Goal: Task Accomplishment & Management: Manage account settings

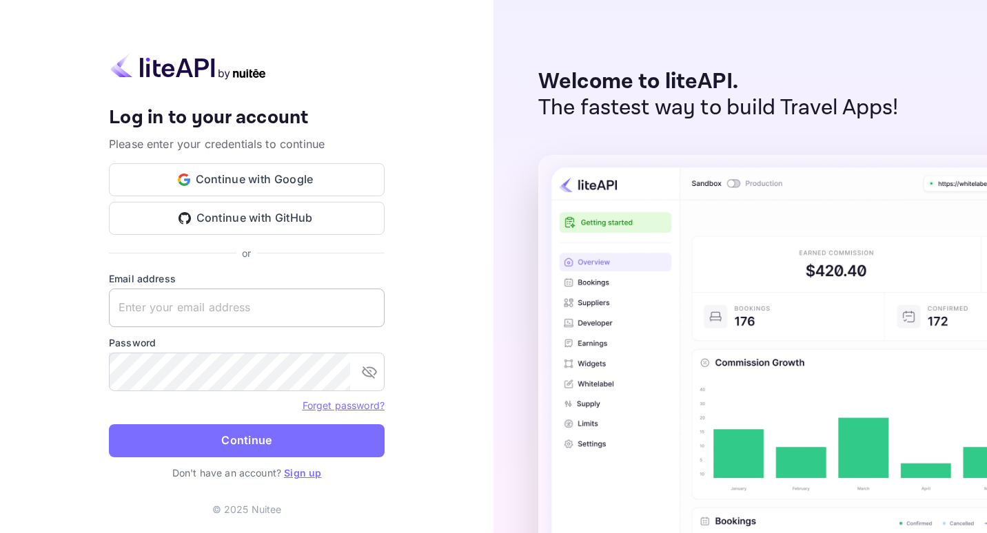
click at [203, 305] on input "text" at bounding box center [247, 308] width 276 height 39
type input "[EMAIL_ADDRESS][DOMAIN_NAME]"
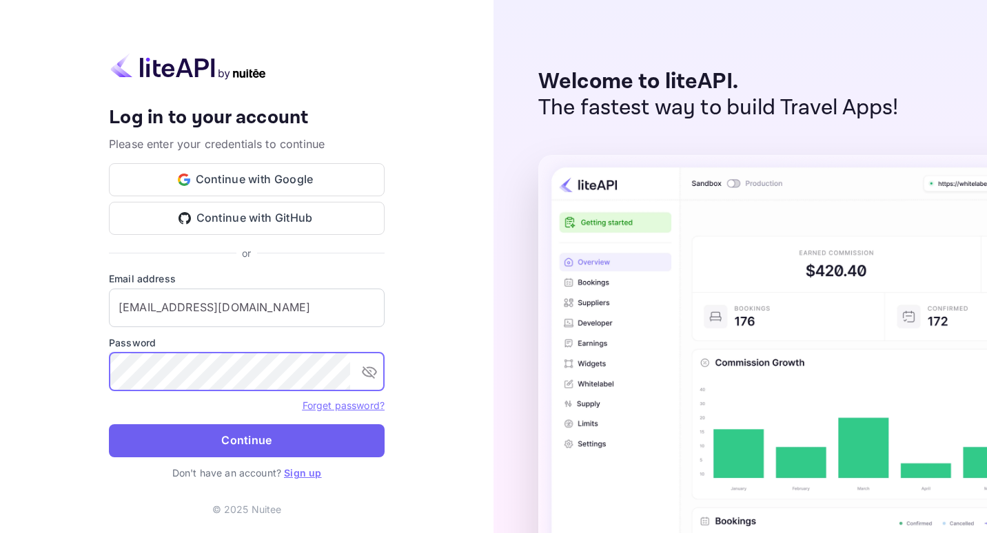
click at [280, 450] on button "Continue" at bounding box center [247, 440] width 276 height 33
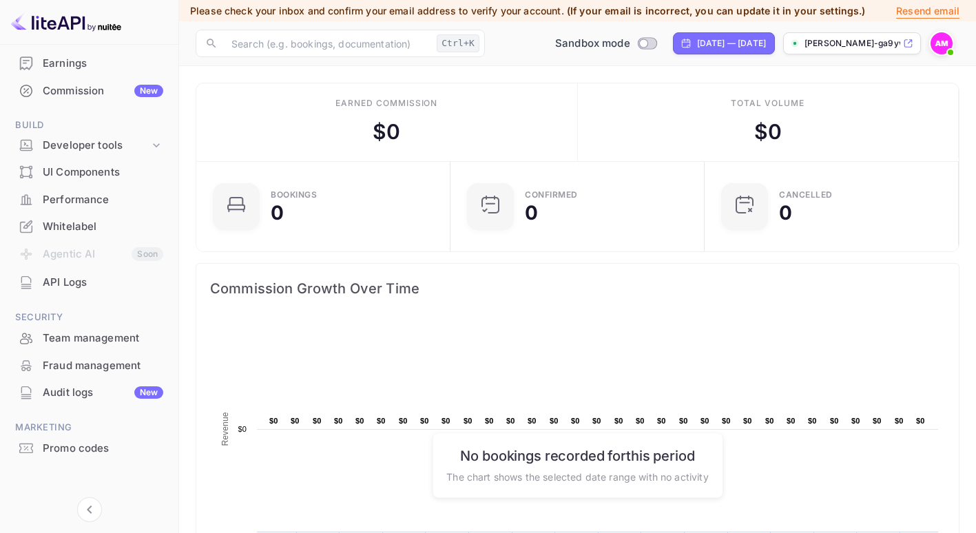
scroll to position [152, 0]
click at [68, 232] on div "Whitelabel" at bounding box center [103, 229] width 121 height 16
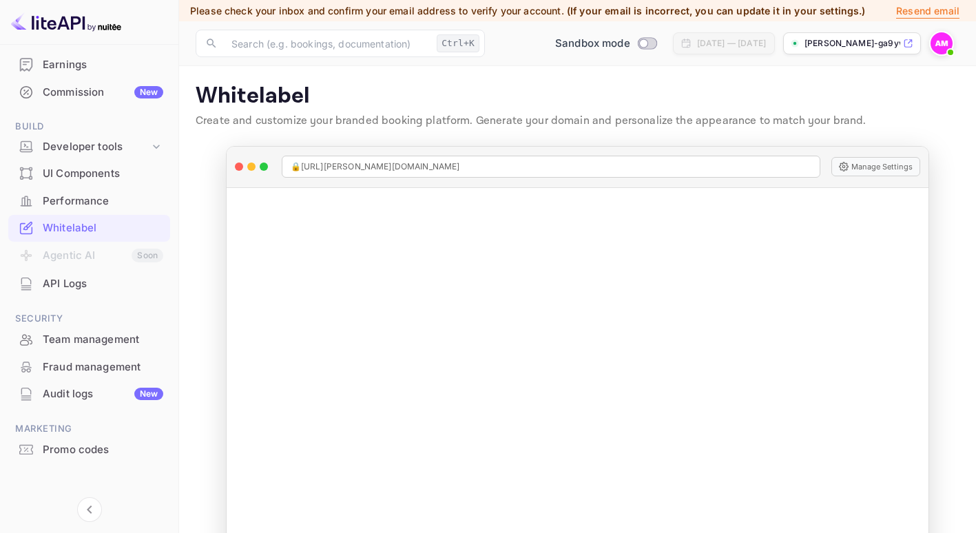
scroll to position [56, 0]
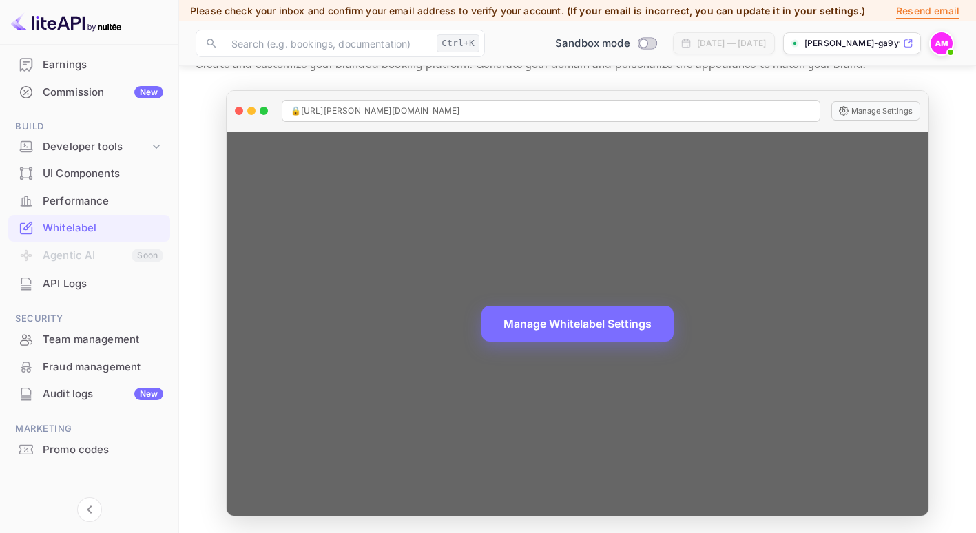
click at [924, 511] on div "Manage Whitelabel Settings" at bounding box center [578, 324] width 703 height 384
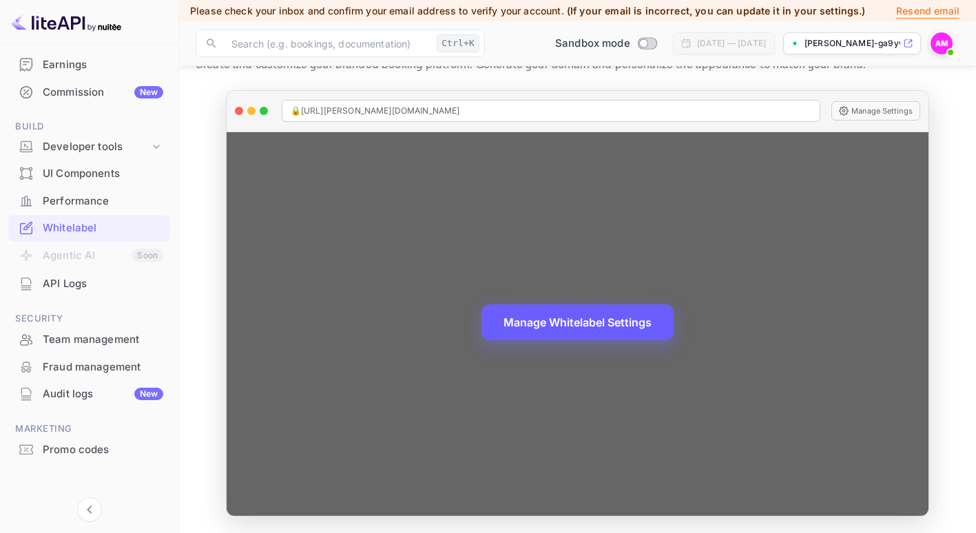
click at [529, 329] on button "Manage Whitelabel Settings" at bounding box center [578, 323] width 192 height 36
